Goal: Information Seeking & Learning: Learn about a topic

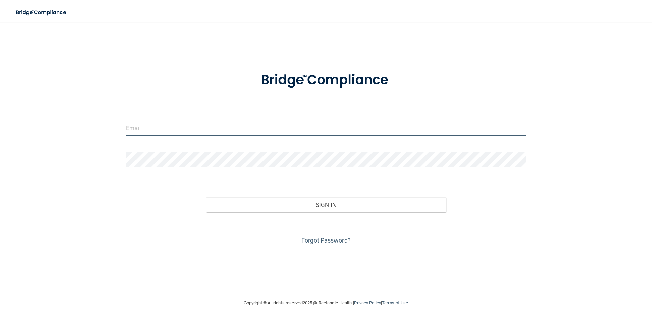
click at [141, 128] on input "email" at bounding box center [326, 127] width 400 height 15
type input "[PERSON_NAME][EMAIL_ADDRESS][DOMAIN_NAME]"
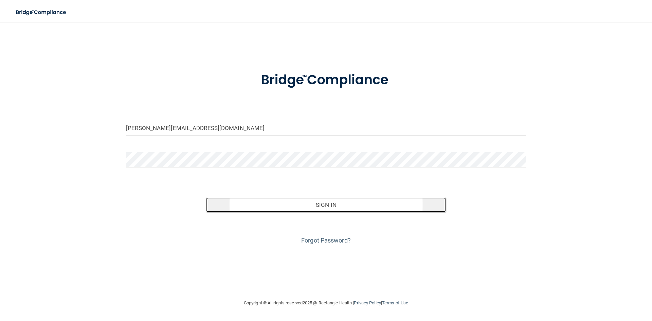
click at [336, 208] on button "Sign In" at bounding box center [326, 204] width 240 height 15
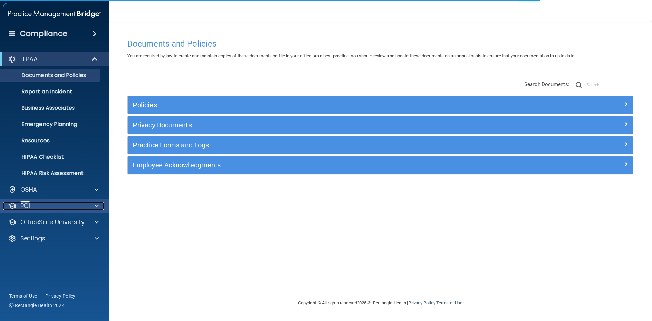
click at [92, 204] on div at bounding box center [95, 206] width 17 height 8
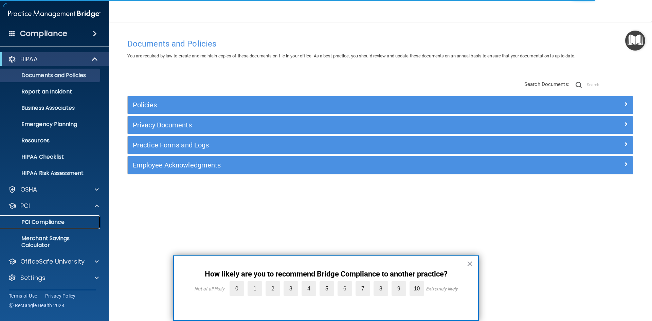
click at [56, 219] on p "PCI Compliance" at bounding box center [50, 222] width 93 height 7
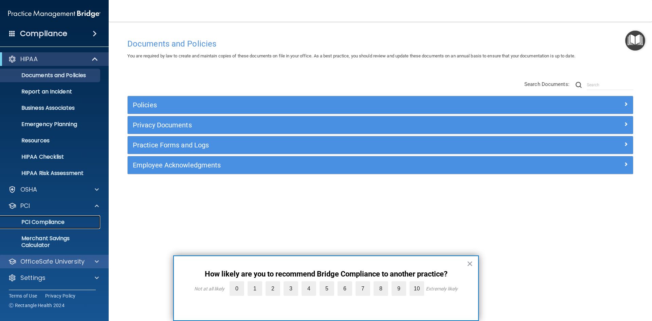
scroll to position [0, 0]
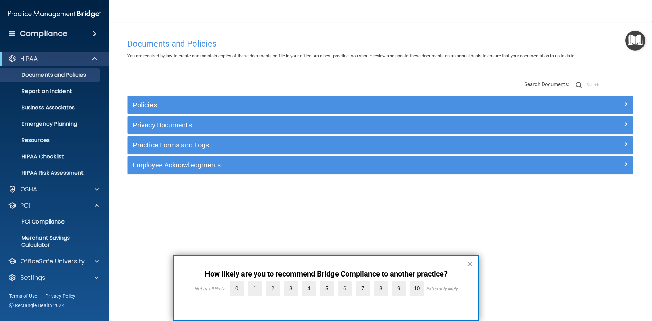
drag, startPoint x: 647, startPoint y: 0, endPoint x: 507, endPoint y: 10, distance: 140.6
click at [513, 10] on nav "Toggle navigation [PERSON_NAME] [PERSON_NAME][EMAIL_ADDRESS][DOMAIN_NAME] Manag…" at bounding box center [380, 11] width 543 height 22
click at [61, 38] on h4 "Compliance" at bounding box center [43, 34] width 47 height 10
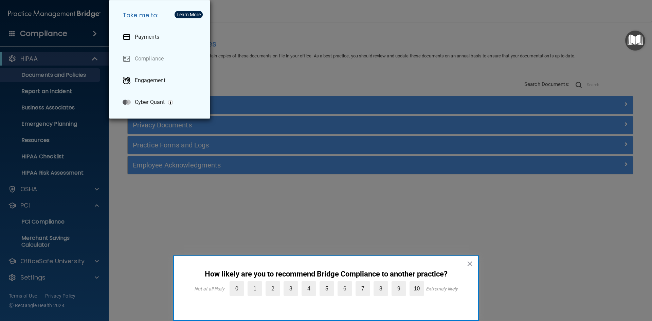
click at [58, 278] on div "Take me to: Payments Compliance Engagement Cyber Quant" at bounding box center [326, 160] width 652 height 321
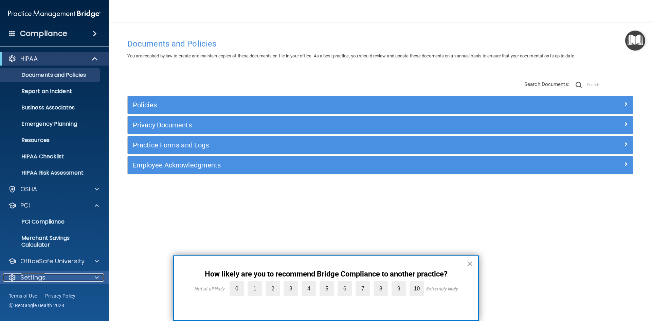
click at [94, 275] on div at bounding box center [95, 277] width 17 height 8
click at [97, 276] on span at bounding box center [97, 277] width 4 height 8
